Goal: Submit feedback/report problem

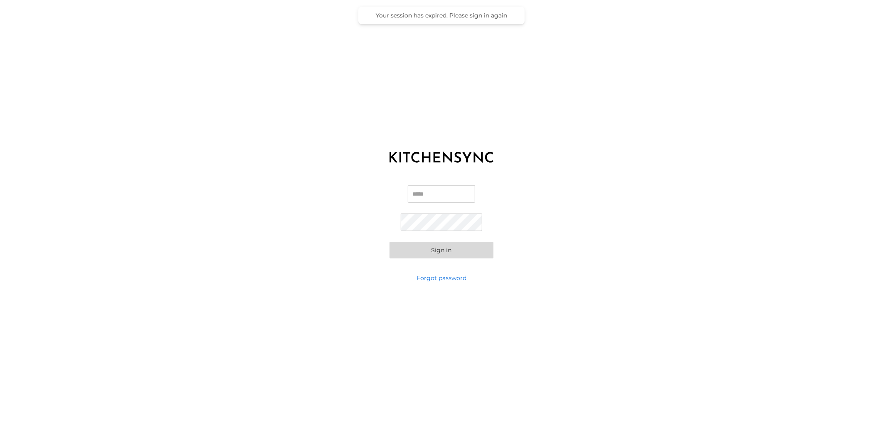
click at [429, 190] on input "Email" at bounding box center [441, 193] width 67 height 17
click at [447, 193] on input "Email" at bounding box center [441, 193] width 67 height 17
type input "**********"
click at [444, 254] on button "Sign in" at bounding box center [442, 250] width 104 height 17
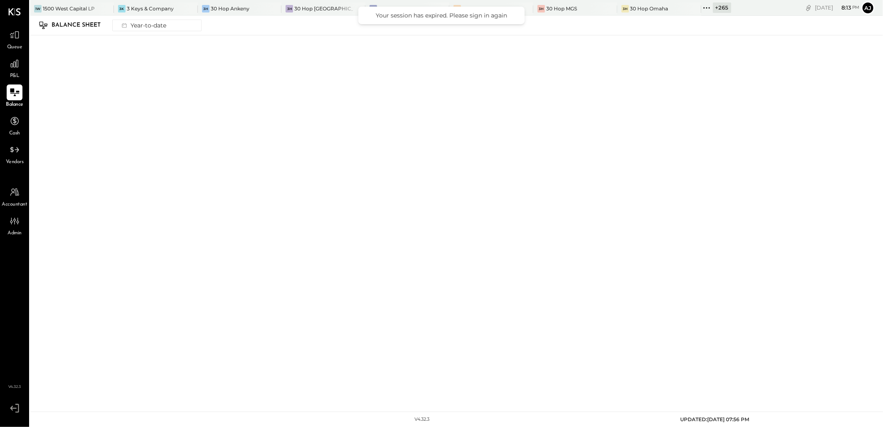
click at [15, 94] on icon at bounding box center [14, 92] width 11 height 11
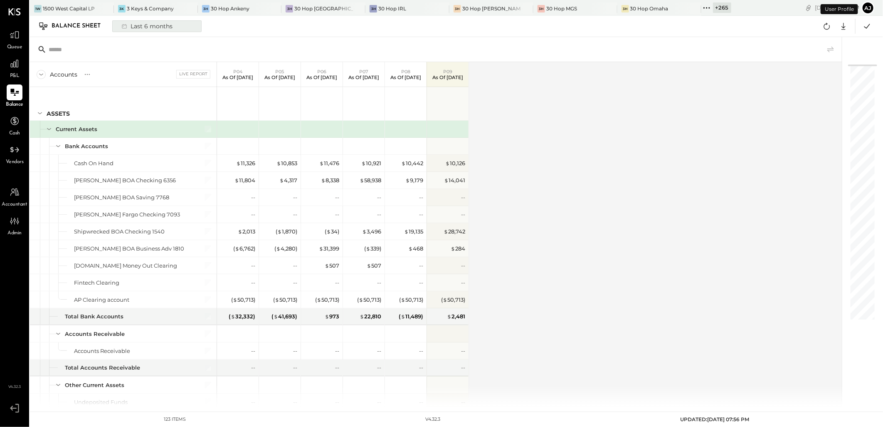
click at [139, 30] on div "Last 6 months" at bounding box center [146, 26] width 59 height 11
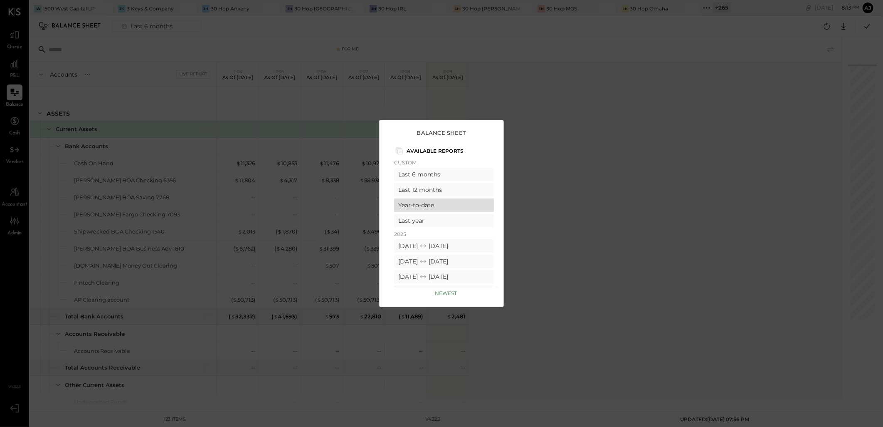
click at [427, 205] on div "Year-to-date" at bounding box center [444, 204] width 100 height 13
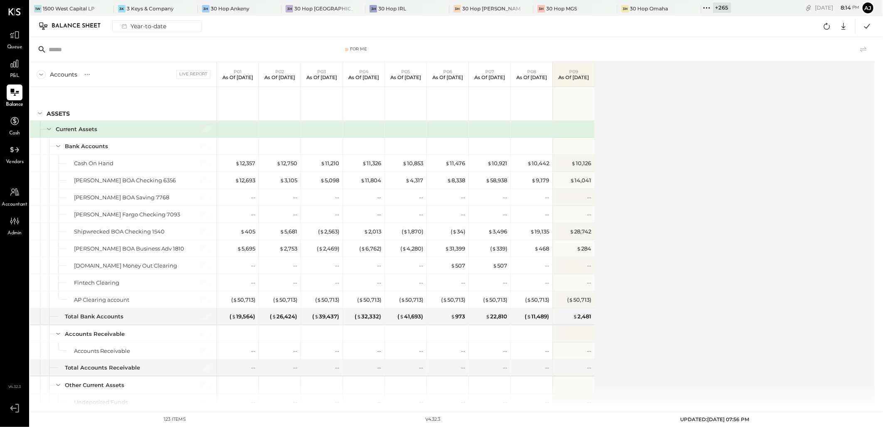
click at [647, 172] on div "Accounts S GL Live Report P01 As of [DATE] P02 As of [DATE] P03 As of [DATE] P0…" at bounding box center [453, 234] width 846 height 344
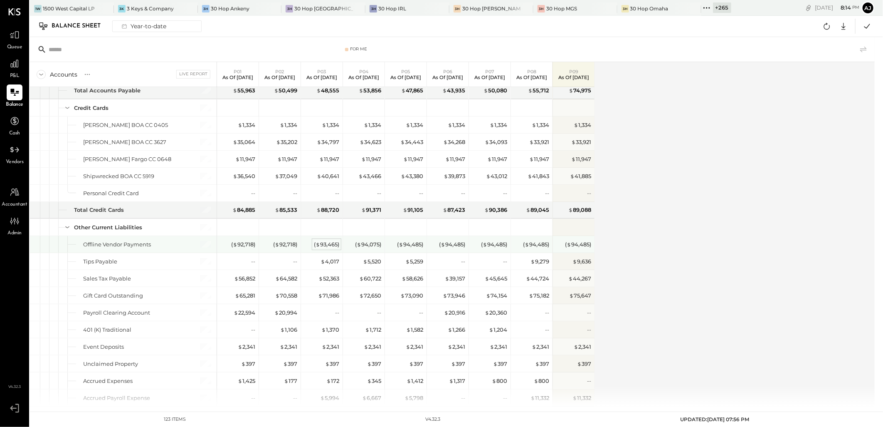
click at [323, 247] on div "( $ 93,465 )" at bounding box center [326, 244] width 25 height 8
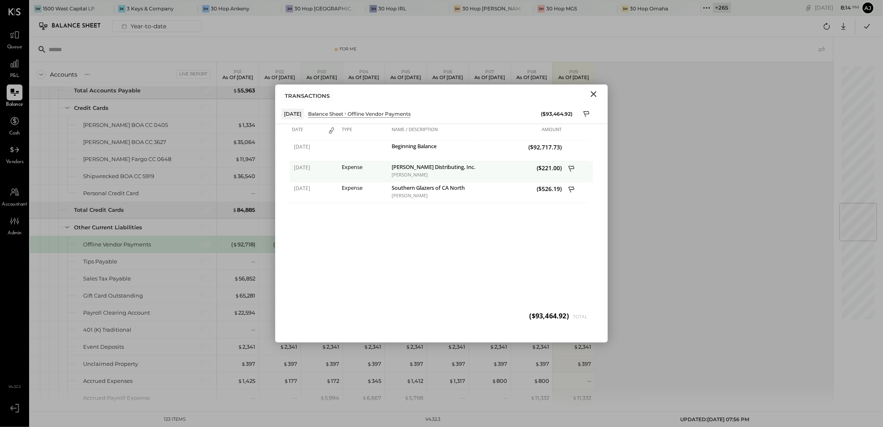
click at [571, 169] on icon at bounding box center [571, 169] width 7 height 10
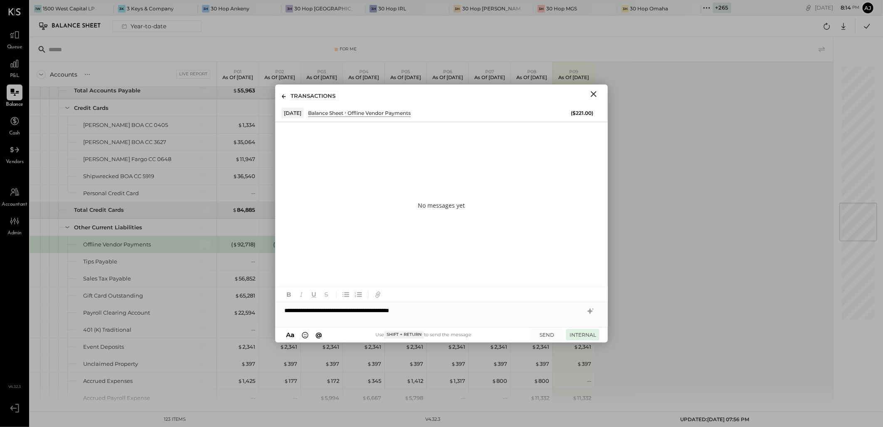
click at [583, 334] on button "INTERNAL" at bounding box center [582, 334] width 33 height 11
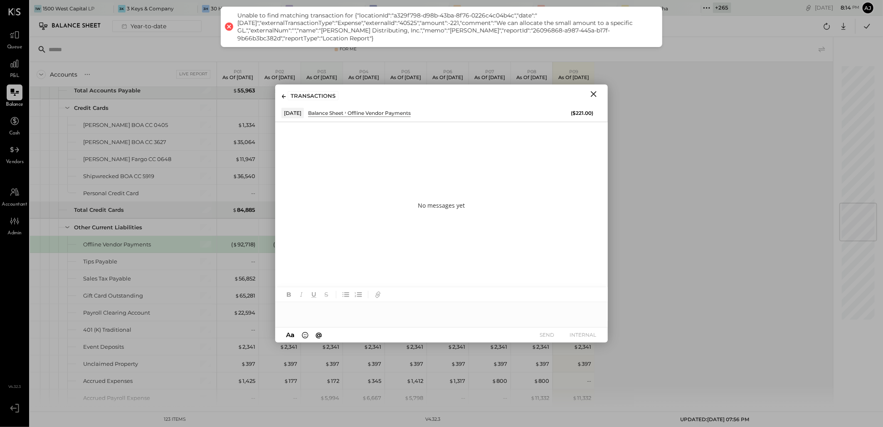
click at [593, 95] on icon "Close" at bounding box center [594, 94] width 6 height 6
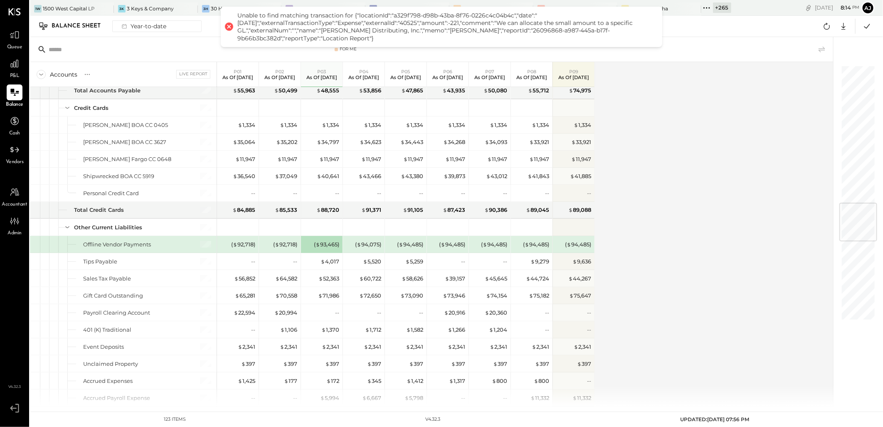
click at [708, 240] on div "Accounts S GL Live Report P01 As of [DATE] P02 As of [DATE] P03 As of [DATE] P0…" at bounding box center [432, 234] width 805 height 344
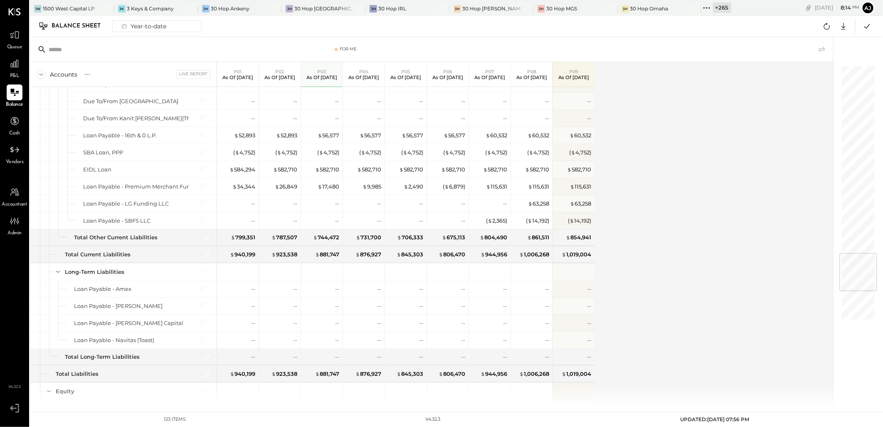
scroll to position [1793, 0]
